Goal: Task Accomplishment & Management: Manage account settings

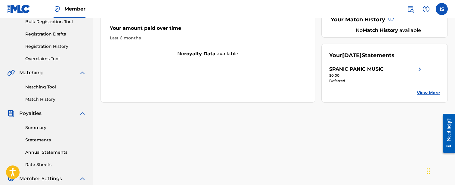
scroll to position [188, 0]
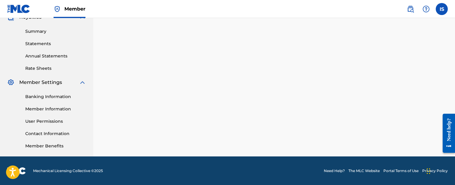
click at [37, 95] on link "Banking Information" at bounding box center [55, 97] width 61 height 6
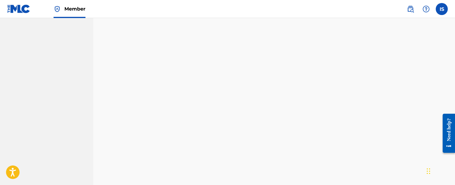
scroll to position [425, 0]
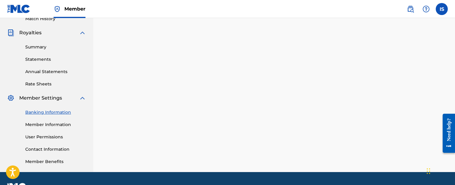
scroll to position [188, 0]
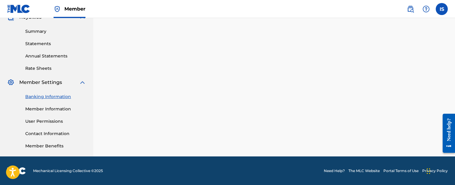
click at [48, 109] on link "Member Information" at bounding box center [55, 109] width 61 height 6
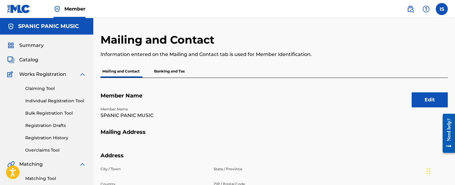
click at [429, 100] on button "Edit" at bounding box center [430, 99] width 36 height 15
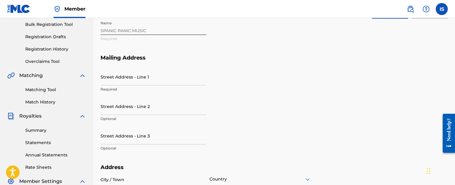
scroll to position [134, 0]
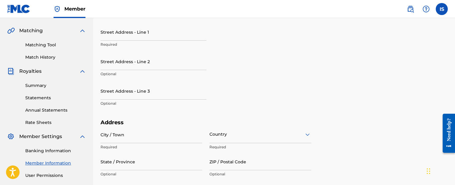
click at [141, 37] on input "Street Address - Line 1" at bounding box center [153, 31] width 106 height 17
type input "[STREET_ADDRESS][PERSON_NAME]"
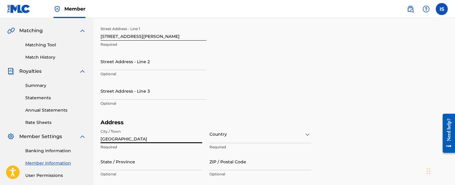
type input "[GEOGRAPHIC_DATA]"
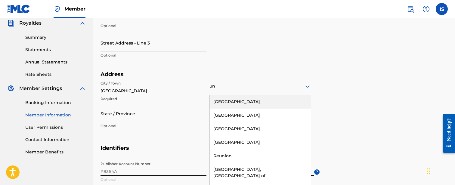
type input "uni"
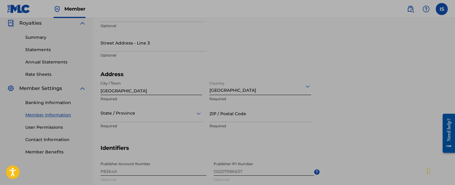
click at [127, 114] on div "State / Province" at bounding box center [151, 113] width 102 height 17
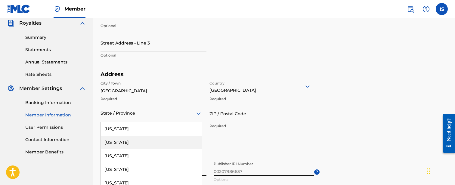
scroll to position [209, 0]
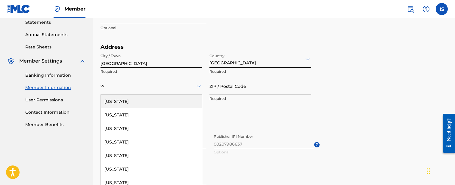
type input "wi"
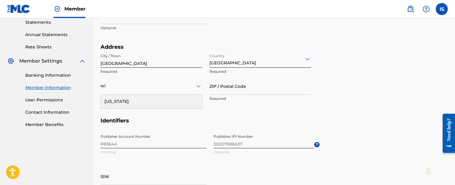
click at [124, 99] on div "[US_STATE]" at bounding box center [151, 102] width 101 height 14
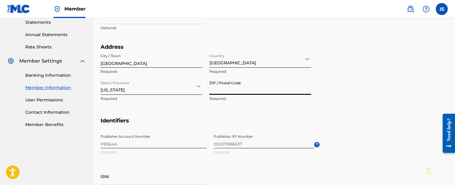
click at [232, 88] on input "ZIP / Postal Code" at bounding box center [260, 86] width 102 height 17
type input "53207"
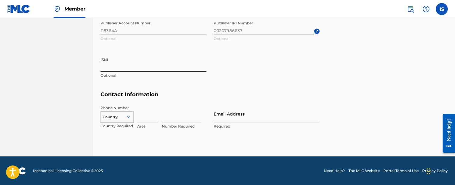
scroll to position [322, 0]
click at [125, 115] on div "Country" at bounding box center [116, 116] width 33 height 9
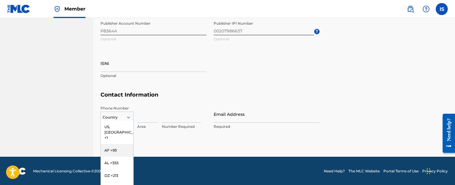
scroll to position [348, 0]
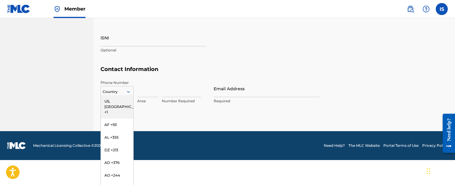
click at [117, 101] on div "US, [GEOGRAPHIC_DATA] +1" at bounding box center [117, 106] width 32 height 23
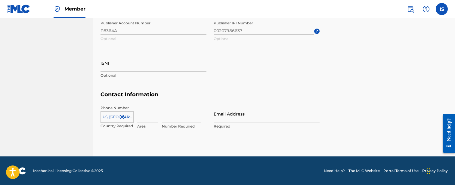
click at [148, 114] on input at bounding box center [147, 113] width 21 height 17
type input "414"
type input "2089337"
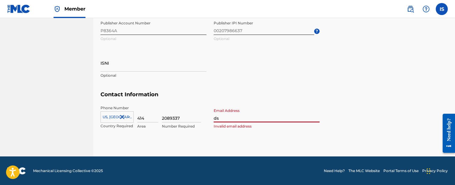
type input "d"
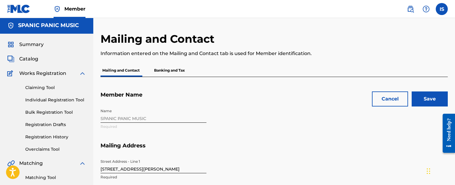
scroll to position [0, 0]
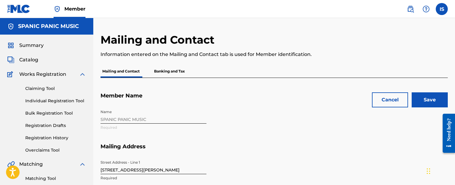
type input "[EMAIL_ADDRESS][DOMAIN_NAME]"
click at [422, 100] on input "Save" at bounding box center [430, 99] width 36 height 15
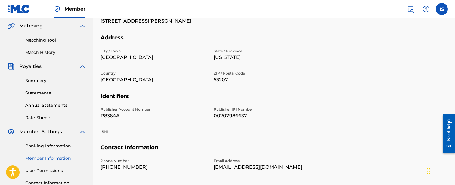
scroll to position [188, 0]
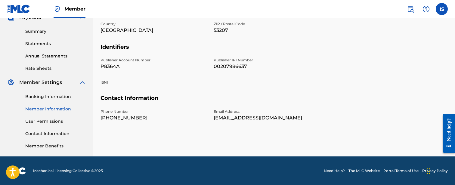
click at [42, 120] on link "User Permissions" at bounding box center [55, 121] width 61 height 6
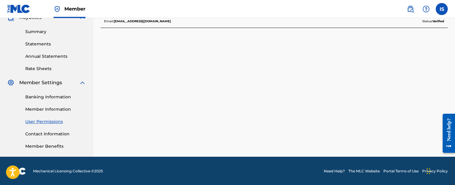
scroll to position [188, 0]
click at [44, 133] on link "Contact Information" at bounding box center [55, 134] width 61 height 6
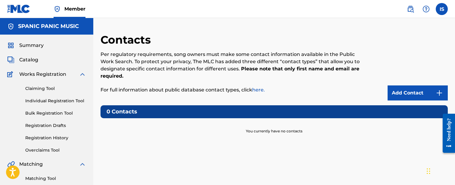
click at [420, 91] on link "Add Contact" at bounding box center [418, 92] width 60 height 15
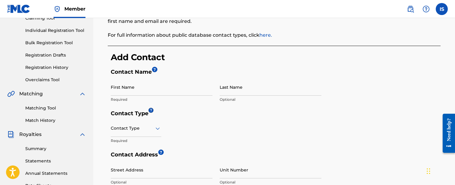
scroll to position [97, 0]
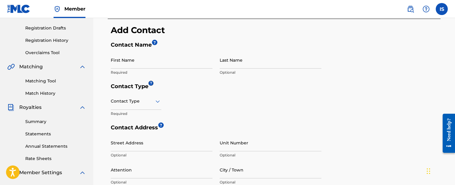
click at [166, 66] on input "First Name" at bounding box center [162, 59] width 102 height 17
type input "[PERSON_NAME]"
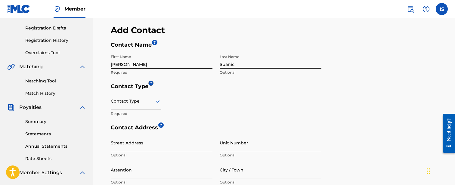
type input "Spanic"
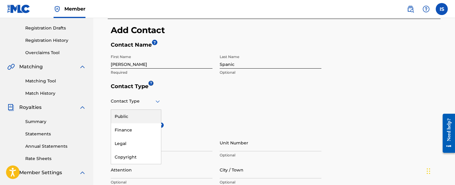
click at [133, 99] on div at bounding box center [136, 101] width 51 height 8
click at [124, 117] on div "Public" at bounding box center [136, 117] width 50 height 14
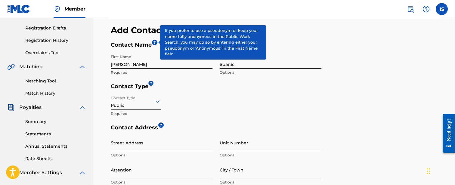
click at [155, 44] on span "?" at bounding box center [154, 42] width 5 height 5
click at [153, 42] on span "?" at bounding box center [154, 42] width 5 height 5
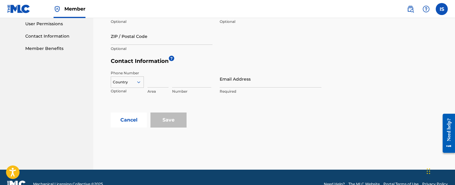
scroll to position [286, 0]
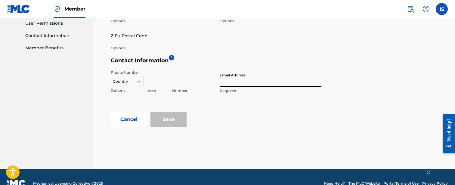
click at [229, 83] on input "Email Address" at bounding box center [271, 78] width 102 height 17
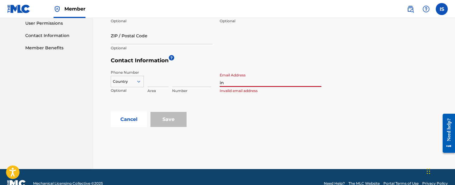
type input "i"
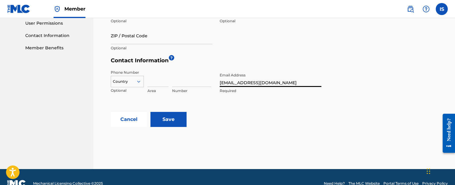
type input "[EMAIL_ADDRESS][DOMAIN_NAME]"
click at [177, 121] on input "Save" at bounding box center [168, 119] width 36 height 15
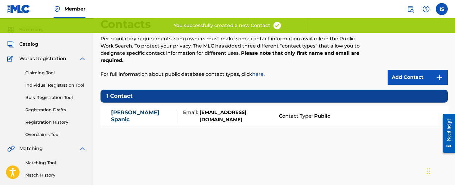
scroll to position [15, 0]
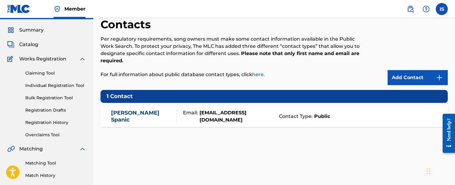
click at [257, 75] on link "here." at bounding box center [258, 75] width 13 height 6
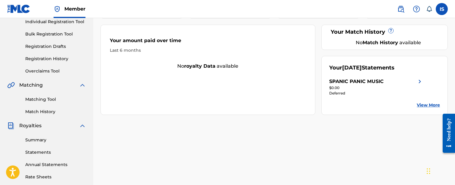
scroll to position [135, 0]
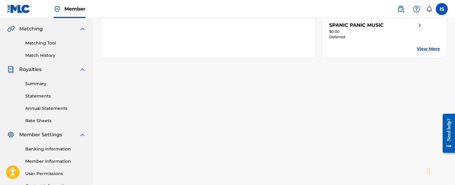
click at [34, 83] on link "Summary" at bounding box center [55, 84] width 61 height 6
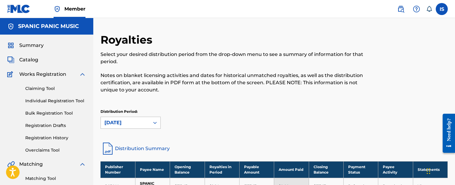
click at [154, 121] on div "[DATE]" at bounding box center [130, 123] width 60 height 12
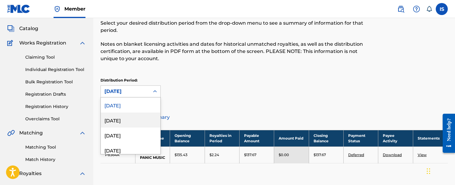
scroll to position [34, 0]
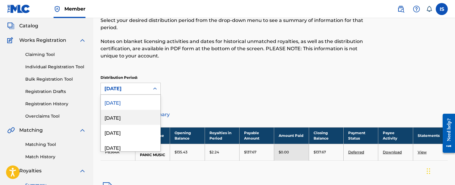
click at [142, 114] on div "July 2025" at bounding box center [131, 117] width 60 height 15
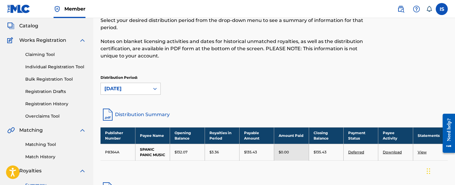
click at [146, 91] on div "July 2025" at bounding box center [125, 88] width 42 height 7
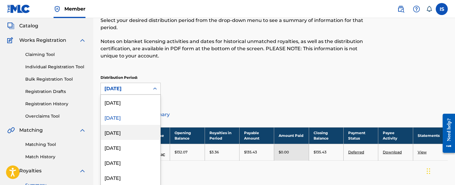
click at [130, 130] on div "June 2025" at bounding box center [131, 132] width 60 height 15
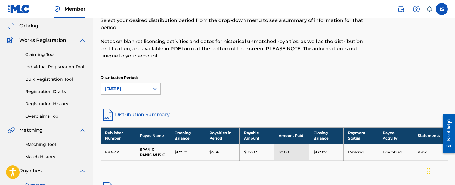
click at [142, 88] on div "June 2025" at bounding box center [125, 88] width 42 height 7
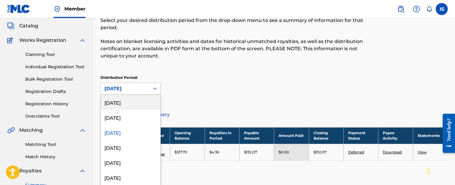
click at [128, 100] on div "[DATE]" at bounding box center [131, 102] width 60 height 15
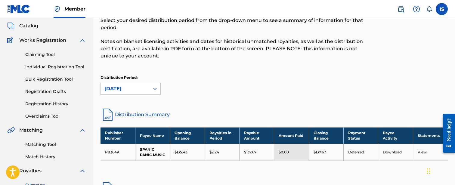
click at [423, 151] on link "View" at bounding box center [422, 152] width 9 height 5
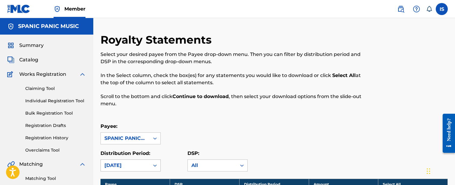
click at [141, 165] on div "[DATE]" at bounding box center [125, 165] width 42 height 7
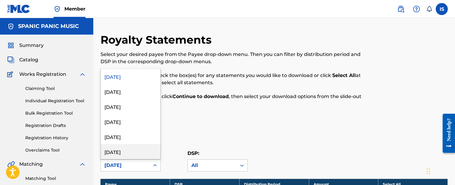
click at [134, 154] on div "March 2025" at bounding box center [131, 151] width 60 height 15
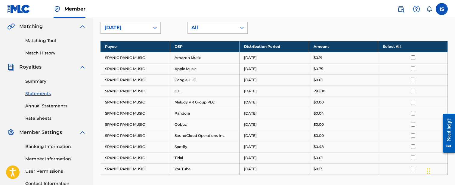
scroll to position [137, 0]
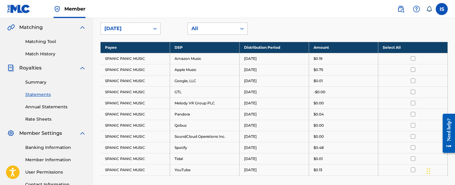
click at [43, 104] on link "Annual Statements" at bounding box center [55, 107] width 61 height 6
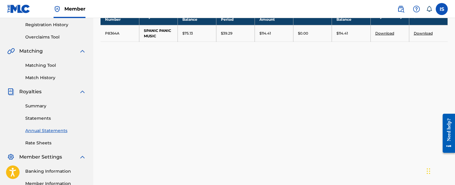
scroll to position [114, 0]
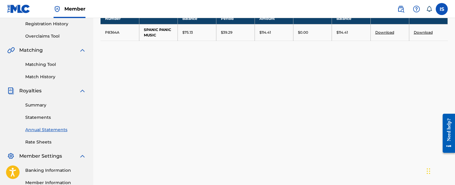
click at [36, 104] on link "Summary" at bounding box center [55, 105] width 61 height 6
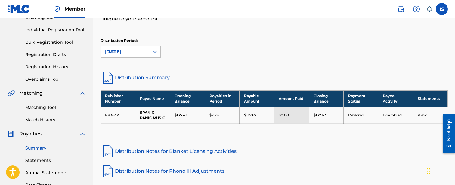
scroll to position [124, 0]
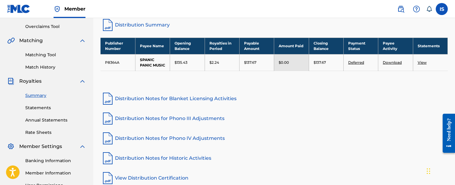
click at [358, 61] on link "Deferred" at bounding box center [356, 62] width 16 height 5
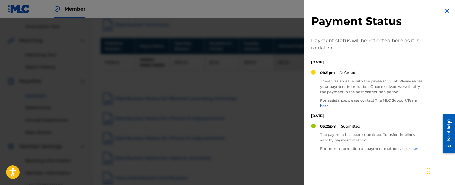
click at [443, 13] on img at bounding box center [446, 10] width 7 height 7
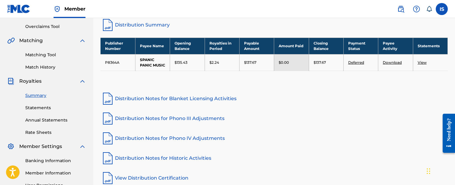
click at [423, 62] on link "View" at bounding box center [422, 62] width 9 height 5
